Goal: Find contact information

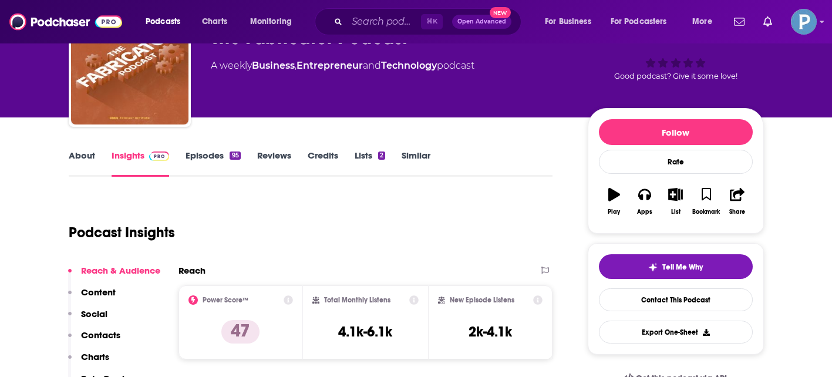
scroll to position [127, 0]
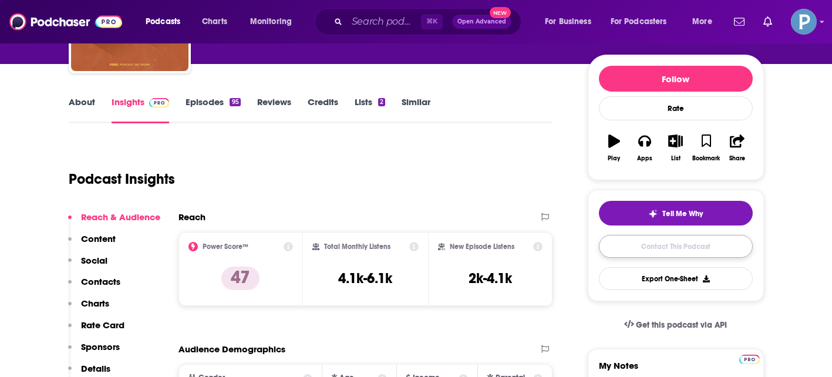
click at [631, 249] on link "Contact This Podcast" at bounding box center [676, 246] width 154 height 23
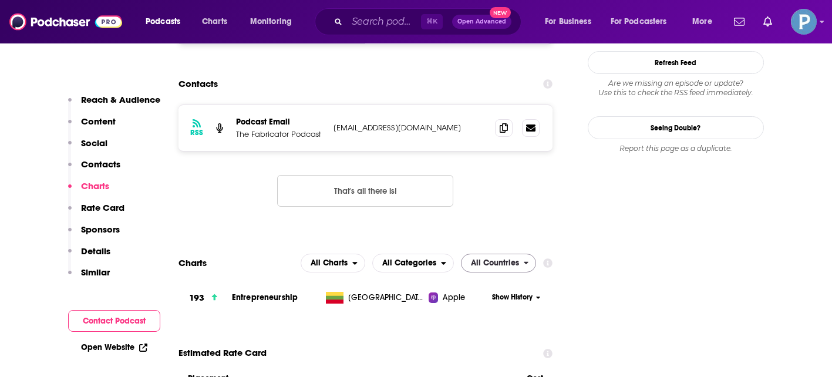
scroll to position [1151, 0]
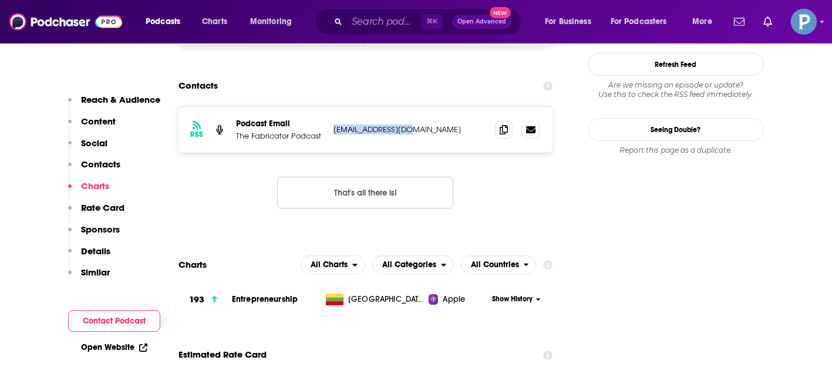
drag, startPoint x: 421, startPoint y: 73, endPoint x: 332, endPoint y: 72, distance: 88.6
click at [332, 107] on div "RSS Podcast Email The Fabricator Podcast [EMAIL_ADDRESS][DOMAIN_NAME] [EMAIL_AD…" at bounding box center [365, 130] width 374 height 46
copy p "[EMAIL_ADDRESS][DOMAIN_NAME]"
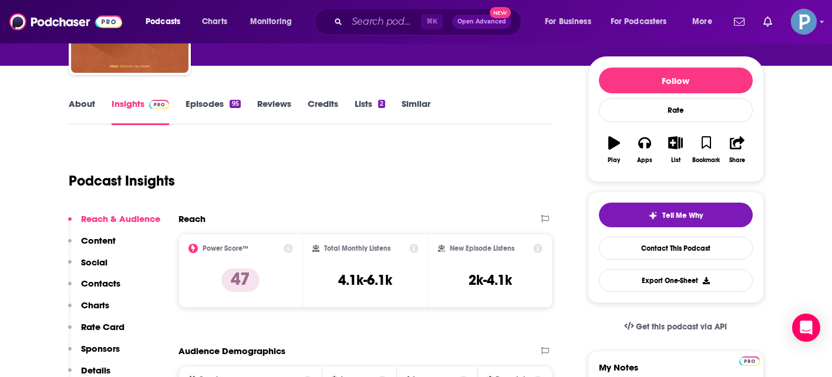
scroll to position [60, 0]
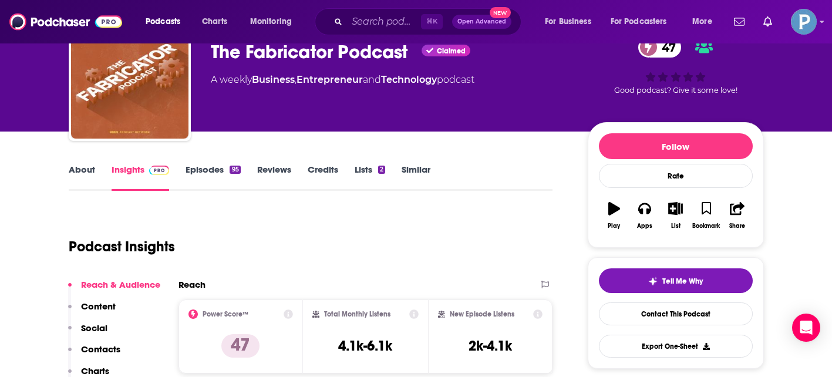
click at [190, 168] on link "Episodes 95" at bounding box center [212, 177] width 55 height 27
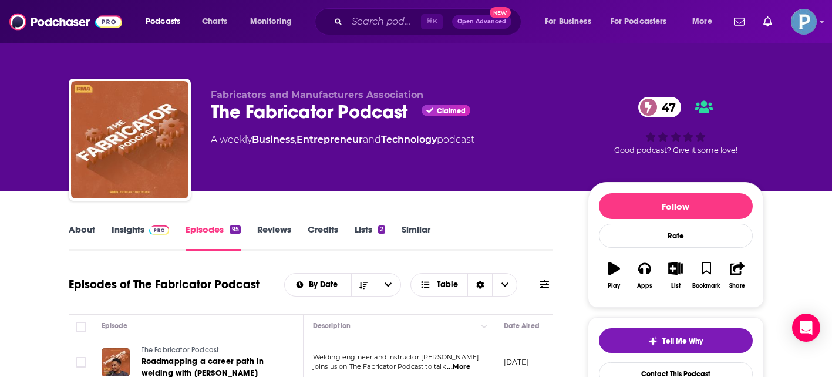
scroll to position [21, 0]
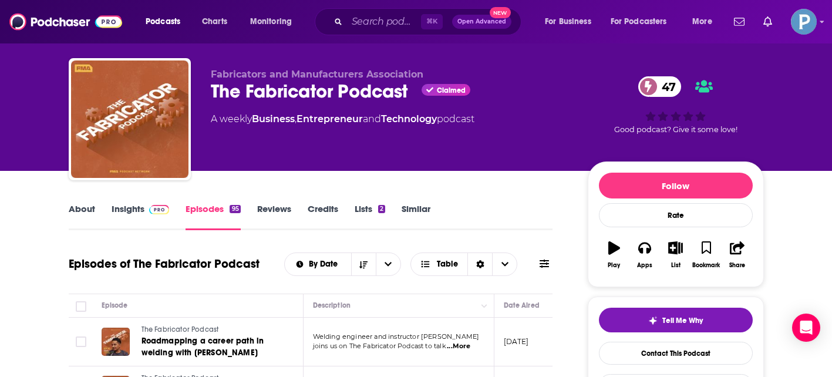
click at [73, 211] on link "About" at bounding box center [82, 216] width 26 height 27
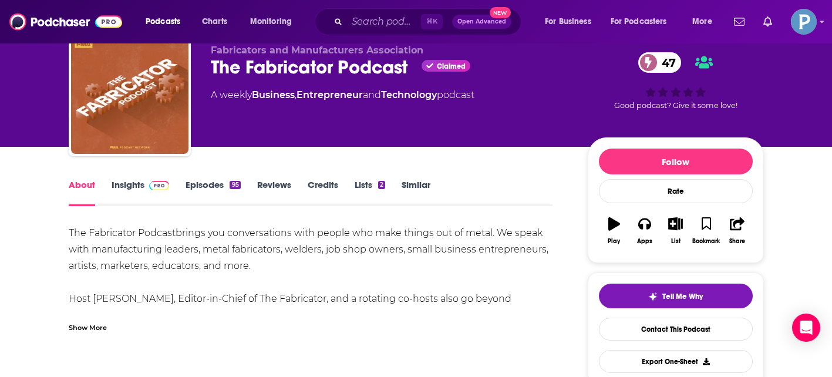
scroll to position [46, 0]
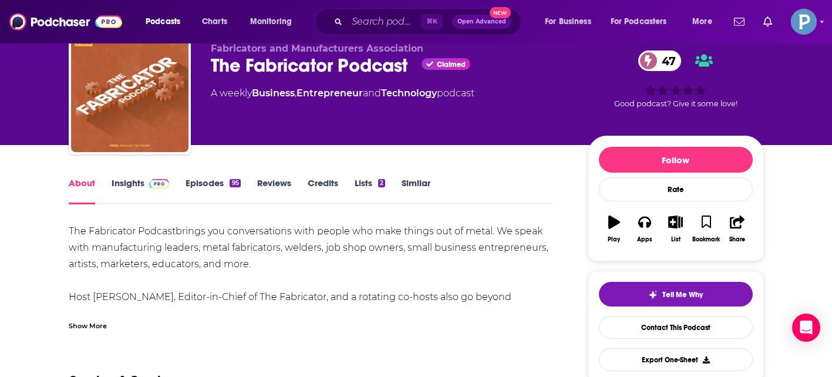
click at [103, 328] on div "Show More" at bounding box center [88, 324] width 38 height 11
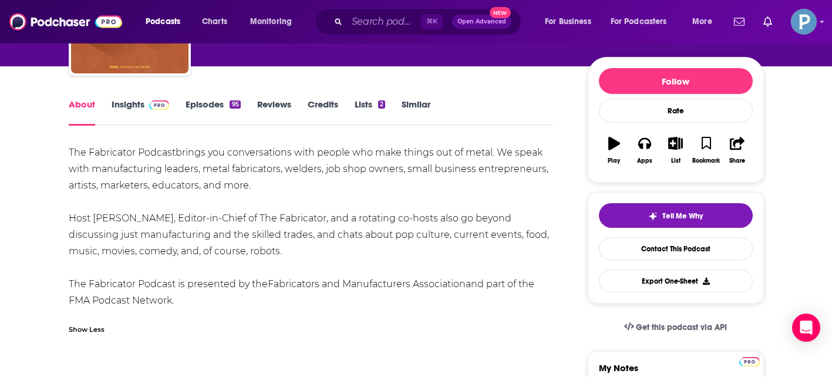
scroll to position [153, 0]
